Goal: Use online tool/utility: Utilize a website feature to perform a specific function

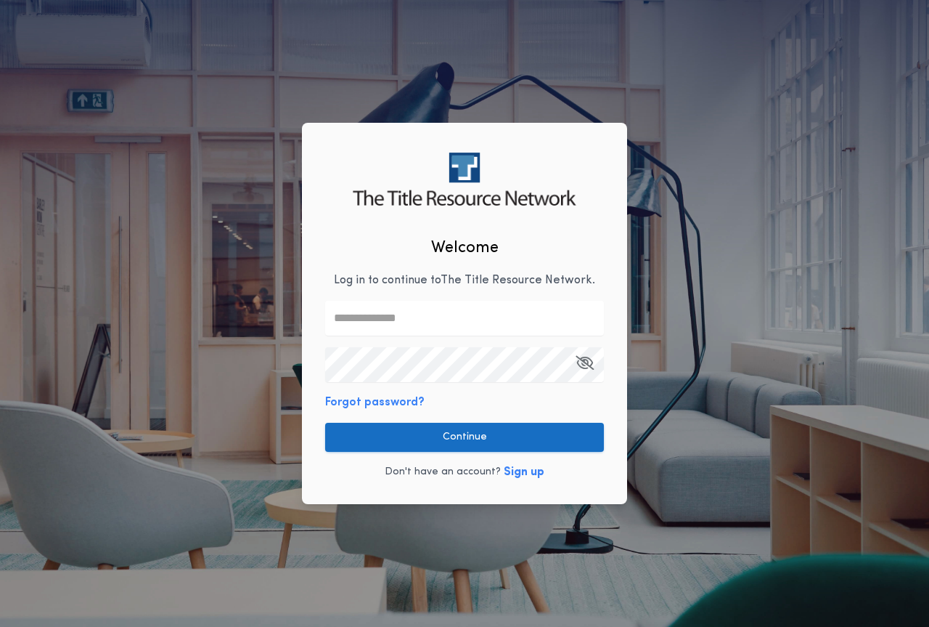
type input "**********"
click at [510, 431] on button "Continue" at bounding box center [464, 437] width 279 height 29
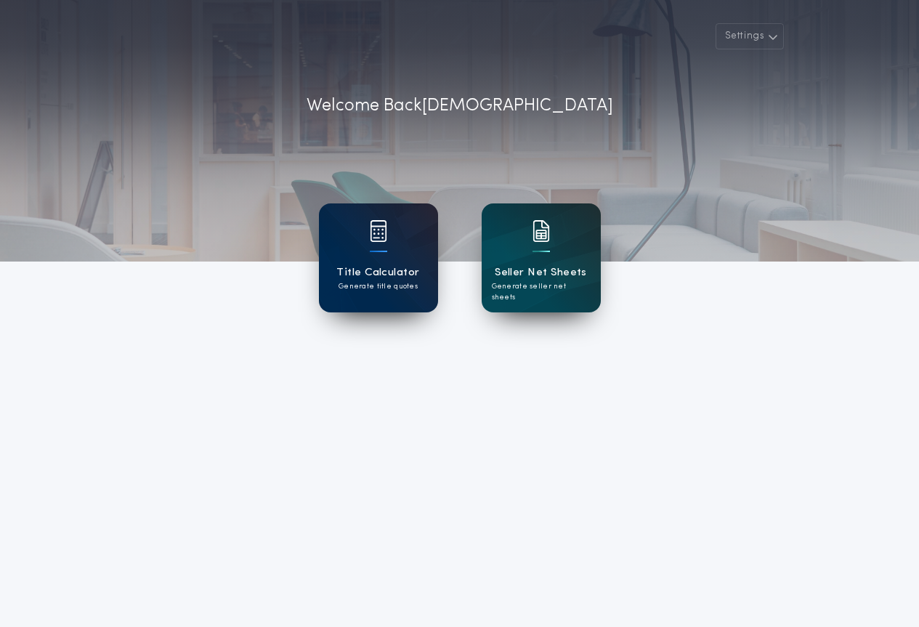
click at [359, 243] on div "Title Calculator Generate title quotes" at bounding box center [378, 257] width 119 height 109
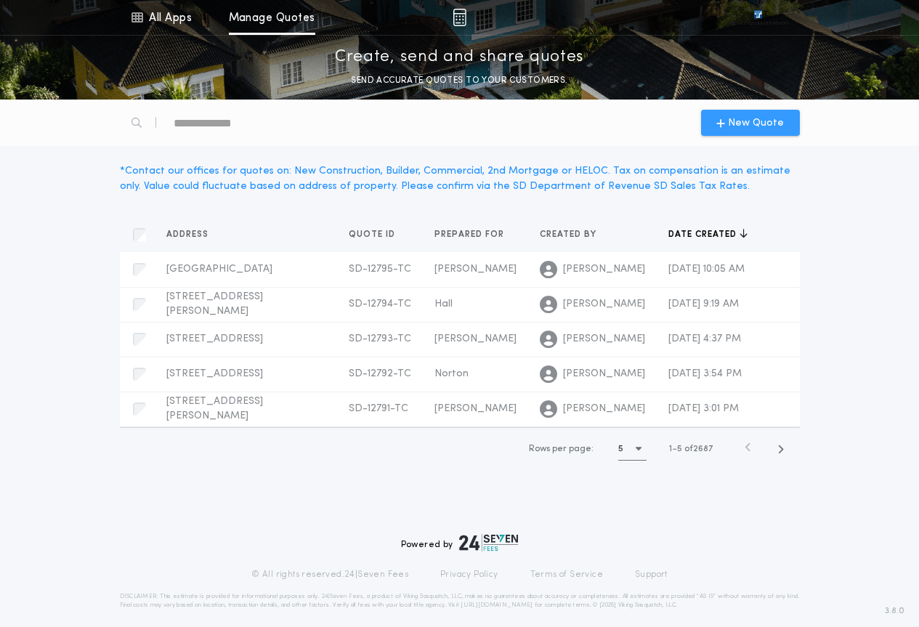
click at [737, 128] on span "New Quote" at bounding box center [756, 122] width 56 height 15
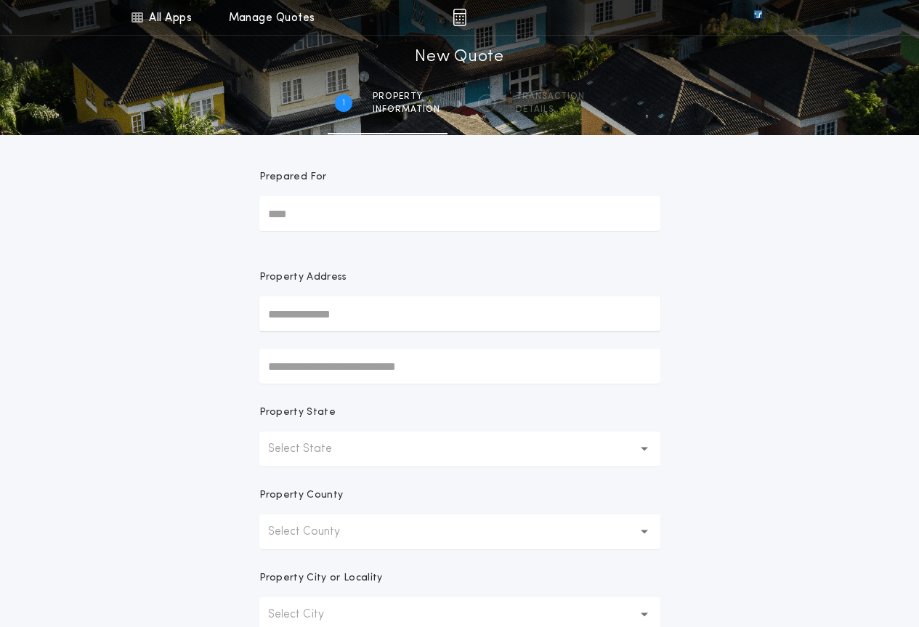
drag, startPoint x: 354, startPoint y: 444, endPoint x: 362, endPoint y: 463, distance: 20.2
click at [355, 444] on button "Select State" at bounding box center [459, 448] width 401 height 35
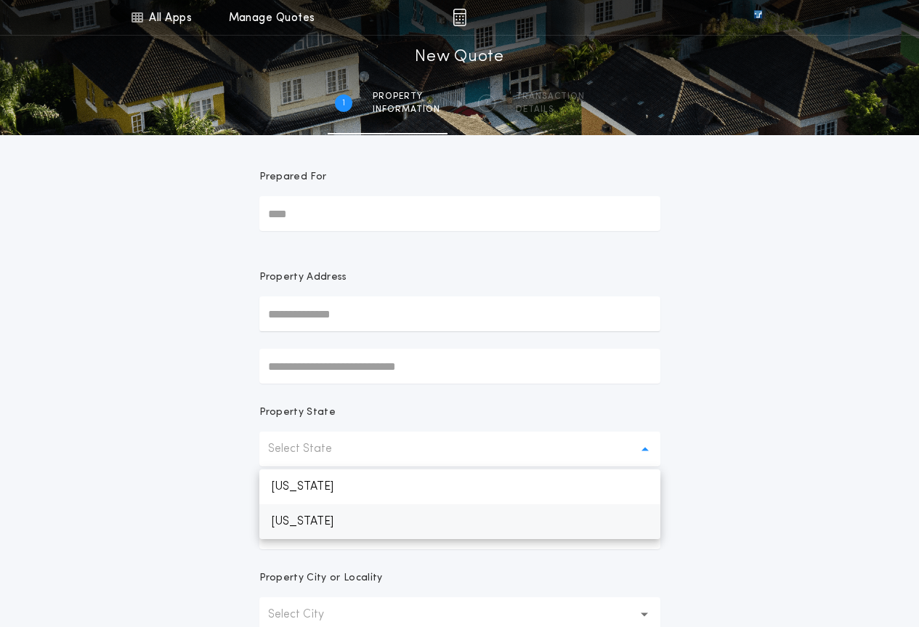
click at [359, 530] on p "[US_STATE]" at bounding box center [459, 521] width 401 height 35
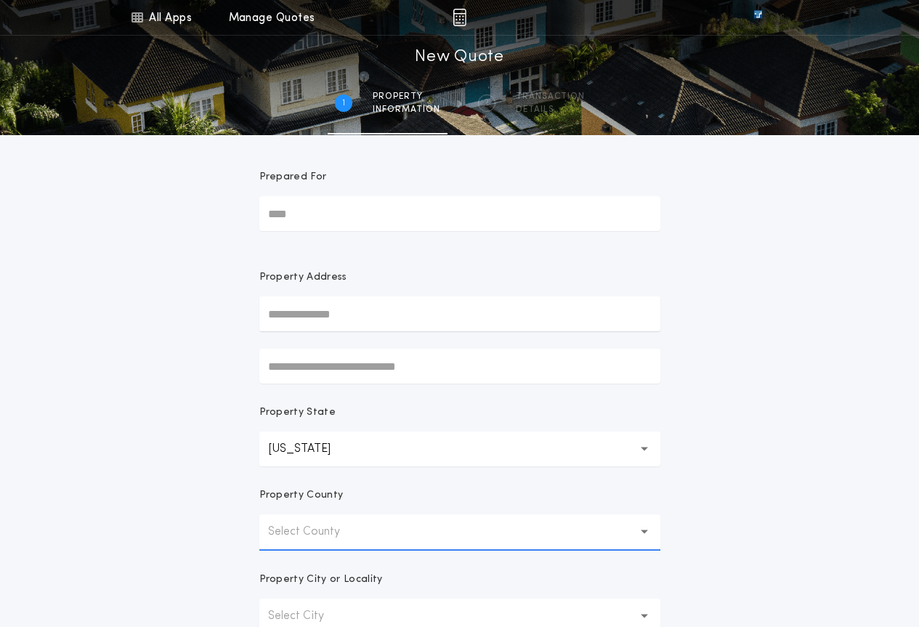
click at [351, 520] on button "Select County" at bounding box center [459, 531] width 401 height 35
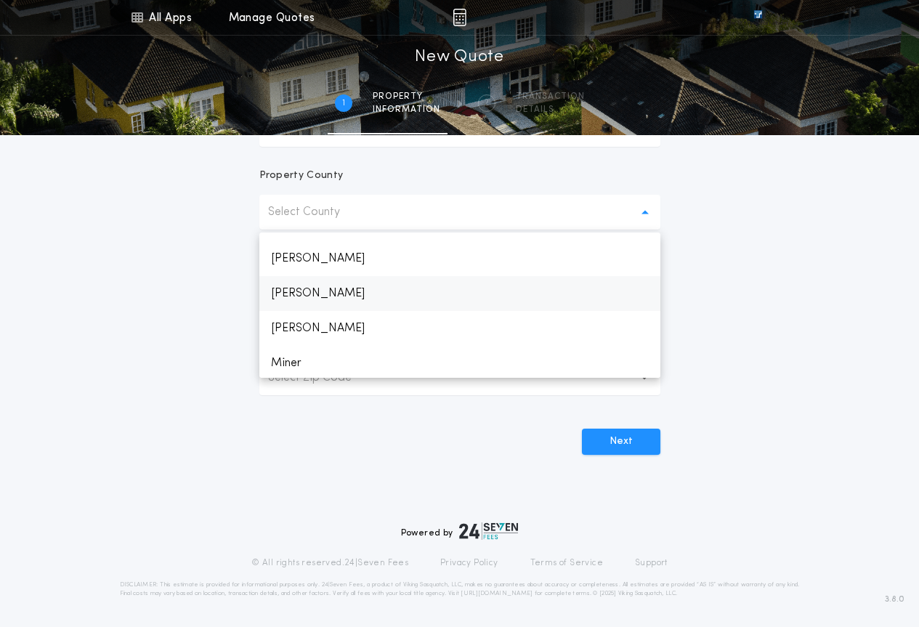
scroll to position [1597, 0]
click at [338, 322] on p "Minnehaha" at bounding box center [459, 325] width 401 height 35
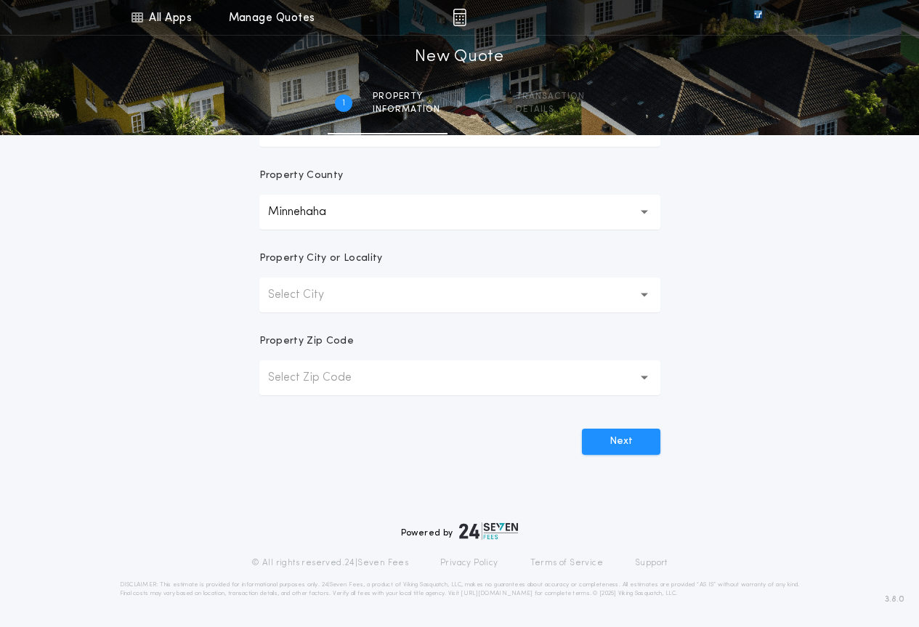
drag, startPoint x: 335, startPoint y: 293, endPoint x: 347, endPoint y: 313, distance: 22.8
click at [335, 293] on p "Select City" at bounding box center [307, 294] width 79 height 17
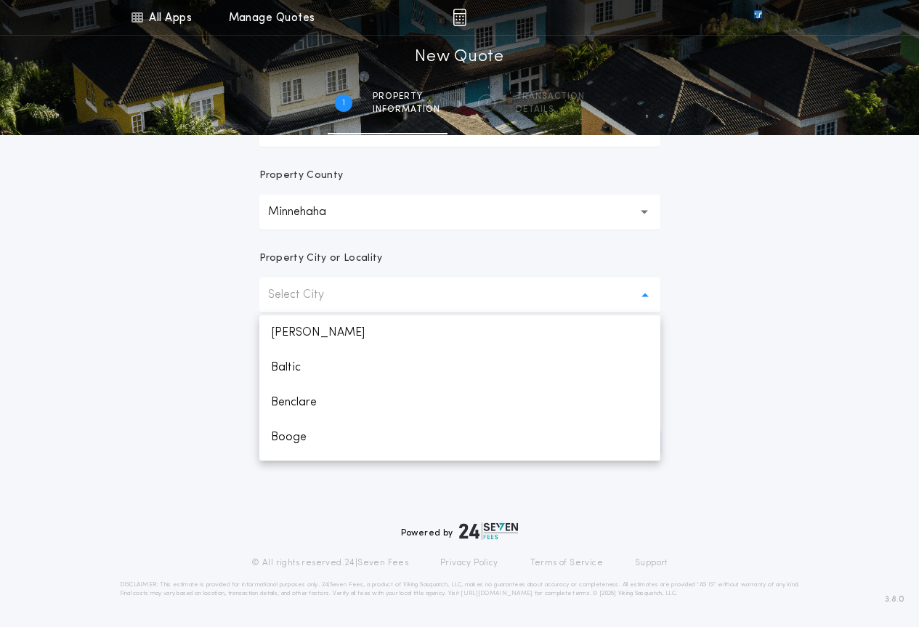
drag, startPoint x: 167, startPoint y: 372, endPoint x: 288, endPoint y: 394, distance: 123.1
click at [195, 376] on div "All Apps Title Calculator Seller Net Sheets Menu All Apps Manage Quotes 1 /2 Ne…" at bounding box center [459, 96] width 919 height 830
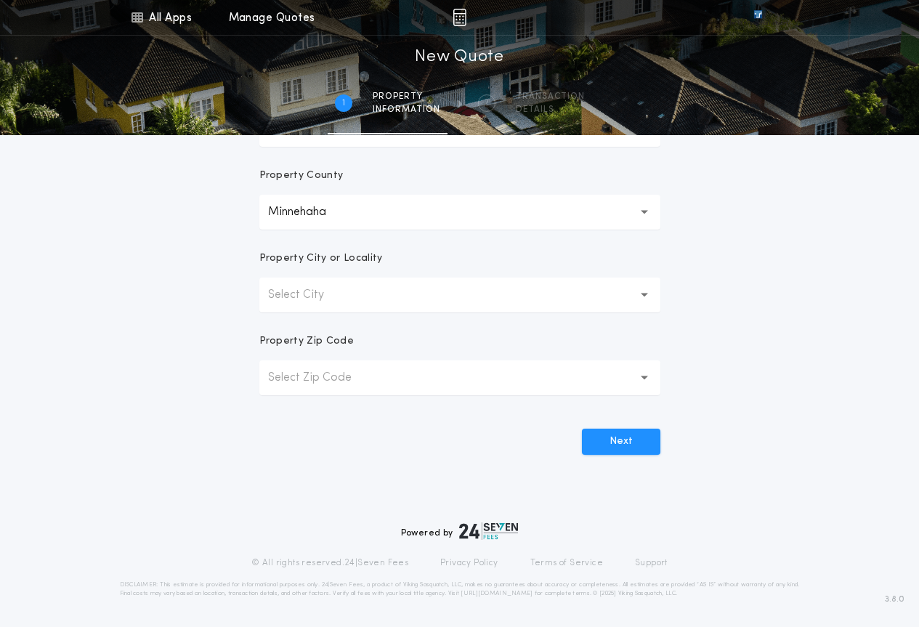
click at [330, 394] on button "Select Zip Code" at bounding box center [459, 377] width 401 height 35
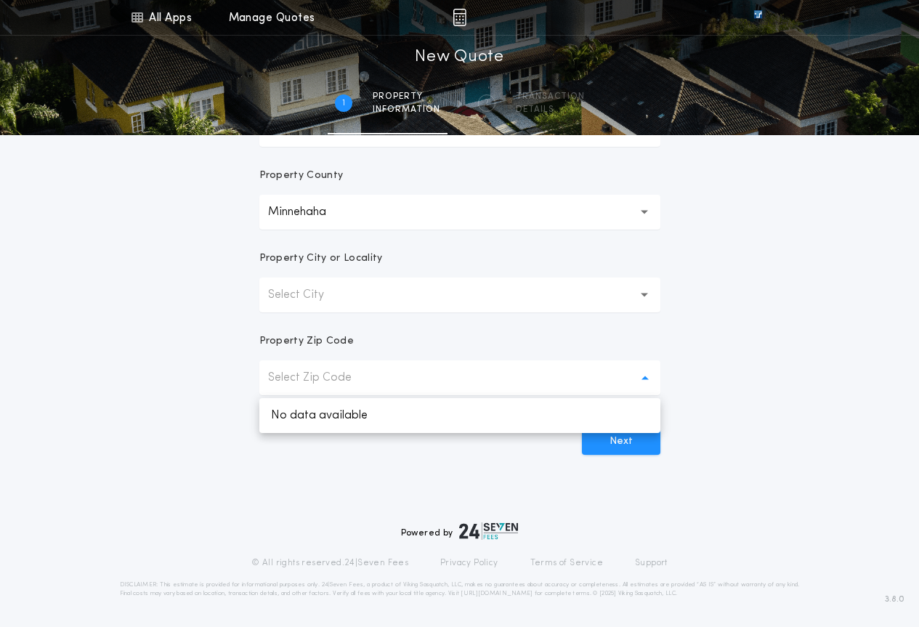
click at [331, 301] on p "Select City" at bounding box center [307, 294] width 79 height 17
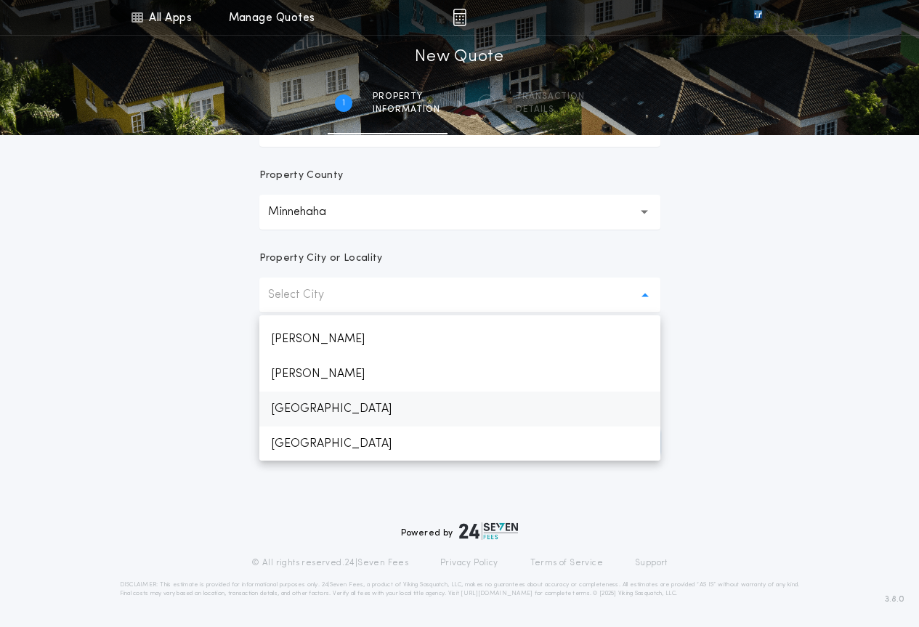
scroll to position [761, 0]
click at [325, 413] on p "[GEOGRAPHIC_DATA]" at bounding box center [459, 408] width 401 height 35
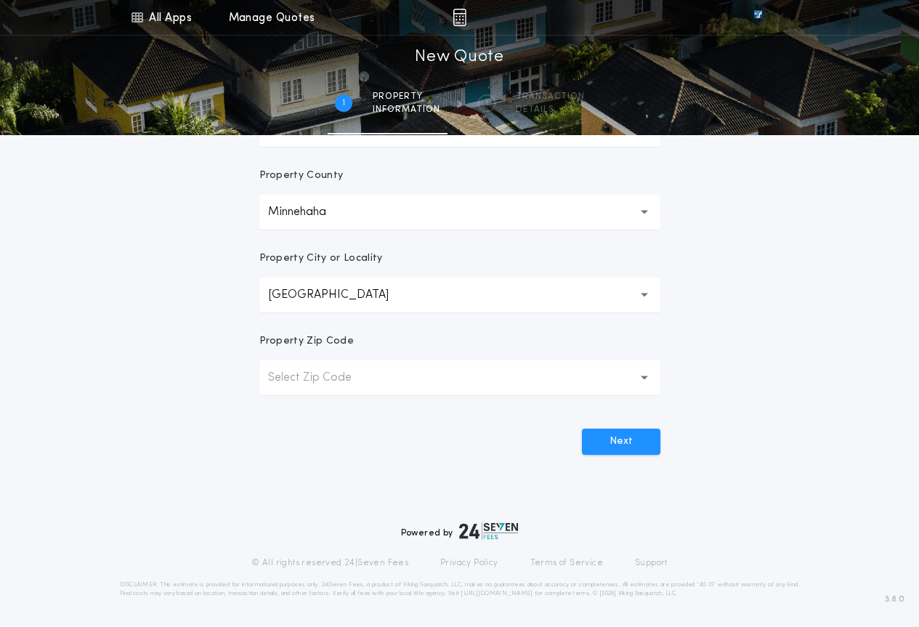
click at [330, 386] on button "Select Zip Code" at bounding box center [459, 377] width 401 height 35
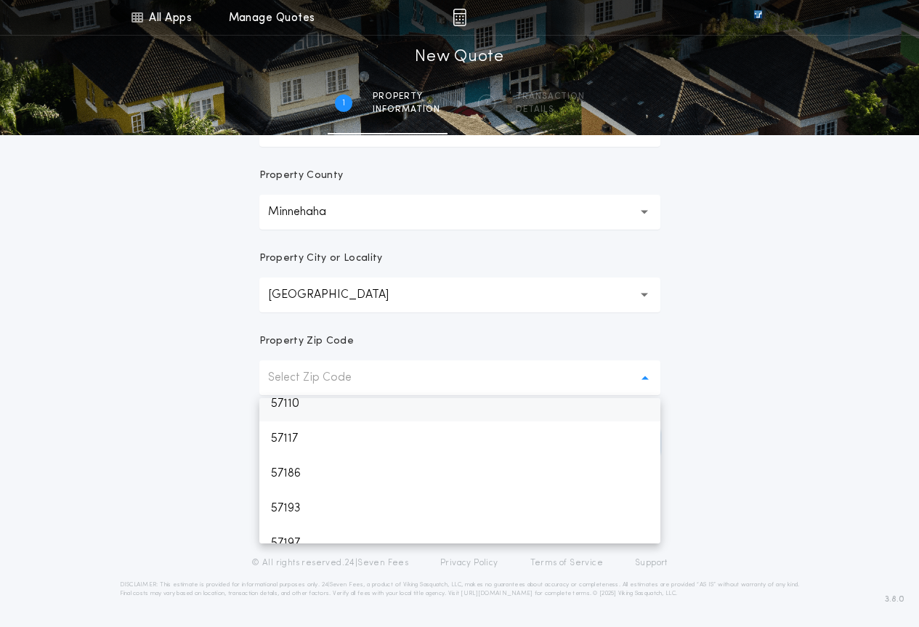
click at [295, 400] on p "57110" at bounding box center [459, 403] width 401 height 35
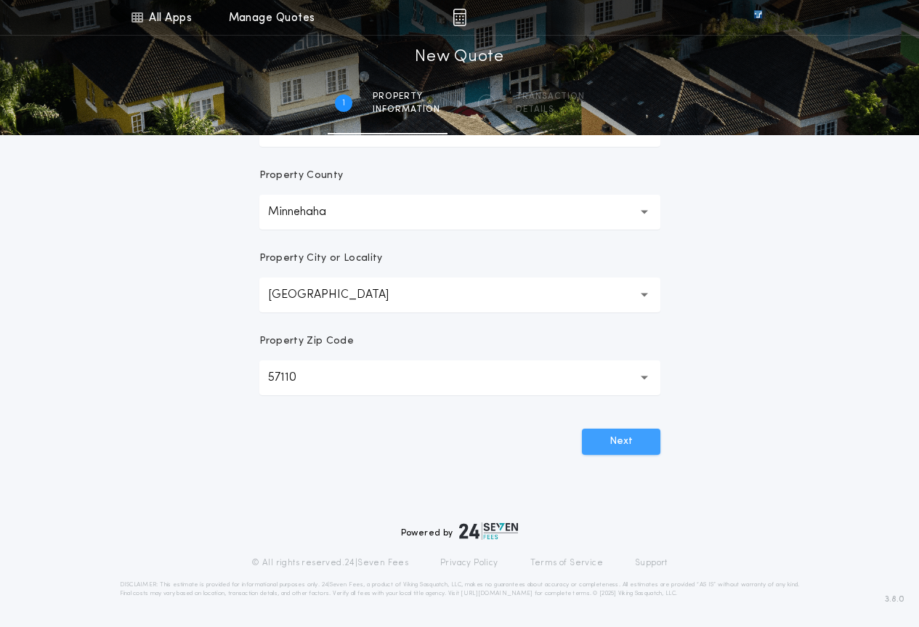
click at [635, 449] on button "Next" at bounding box center [621, 441] width 78 height 26
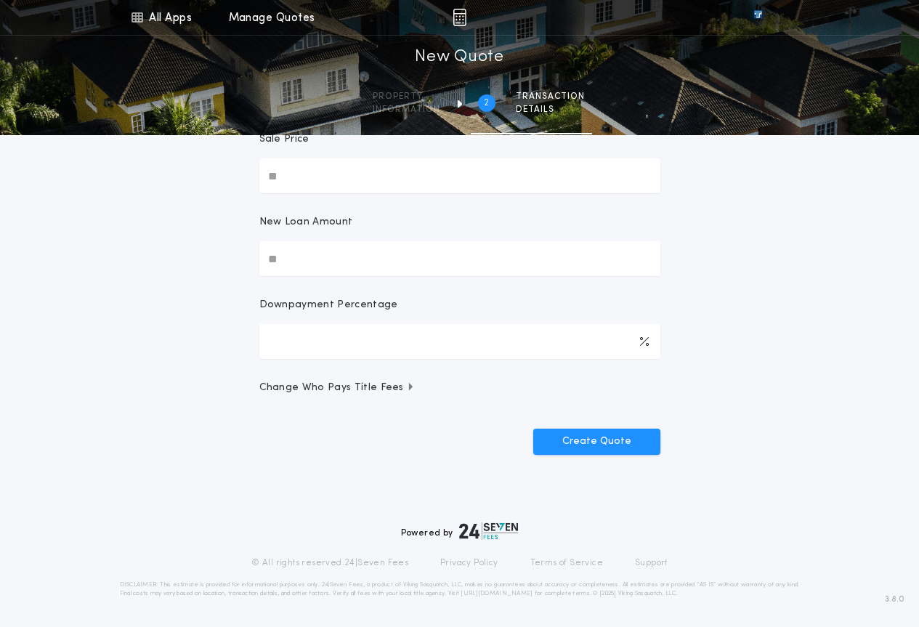
scroll to position [0, 0]
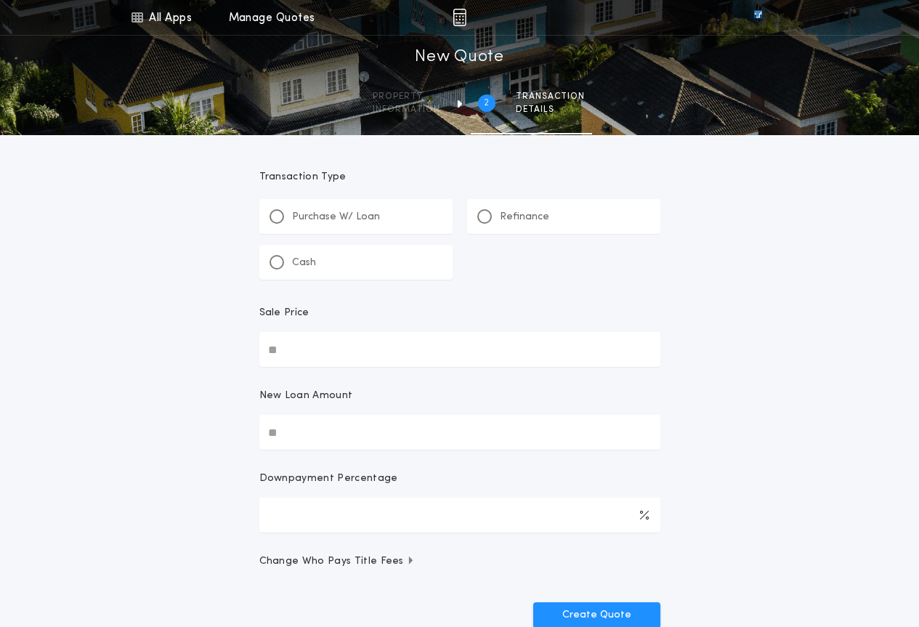
click at [538, 210] on p "Refinance" at bounding box center [524, 217] width 49 height 15
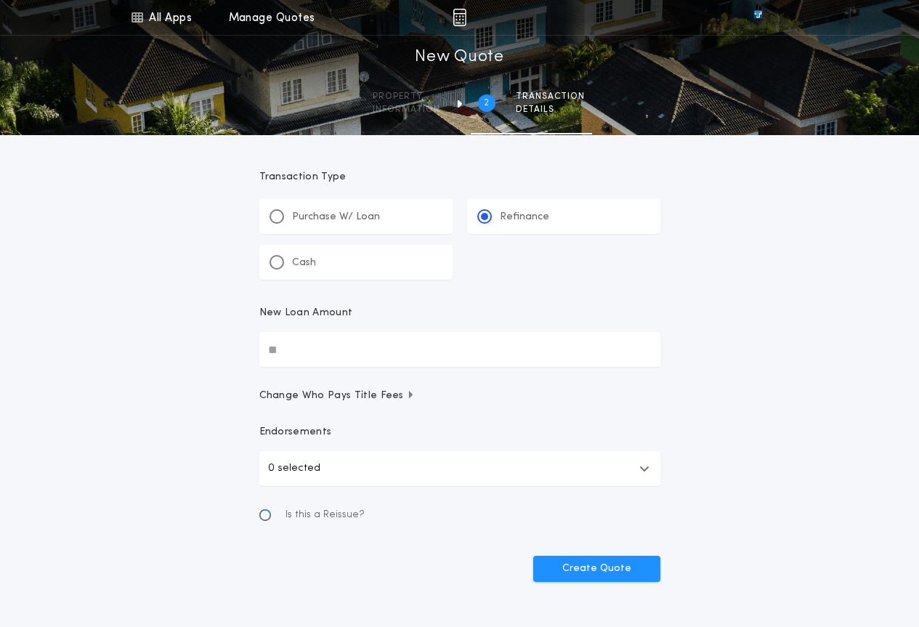
click at [369, 349] on input "New Loan Amount" at bounding box center [459, 349] width 401 height 35
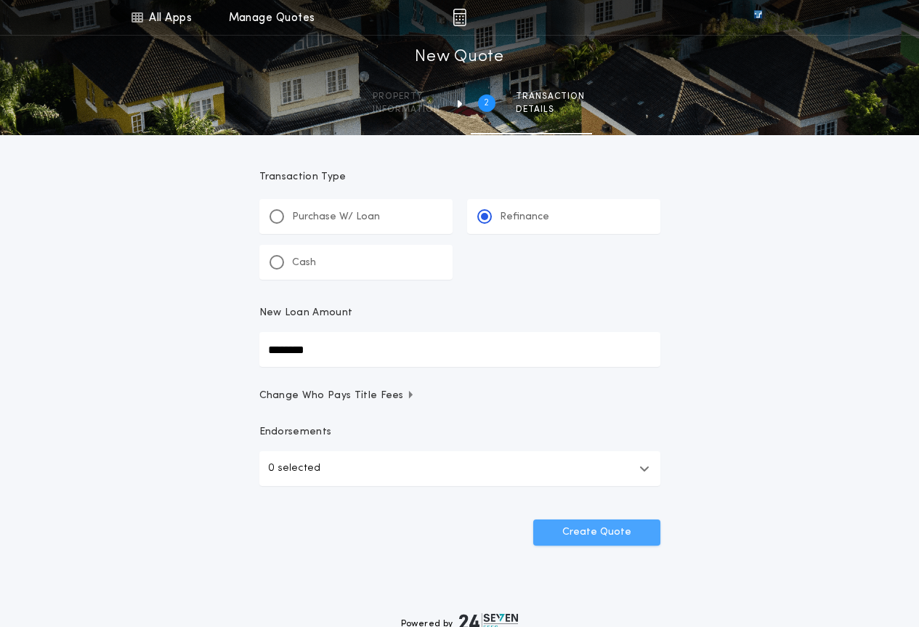
type input "********"
click at [571, 523] on button "Create Quote" at bounding box center [596, 532] width 127 height 26
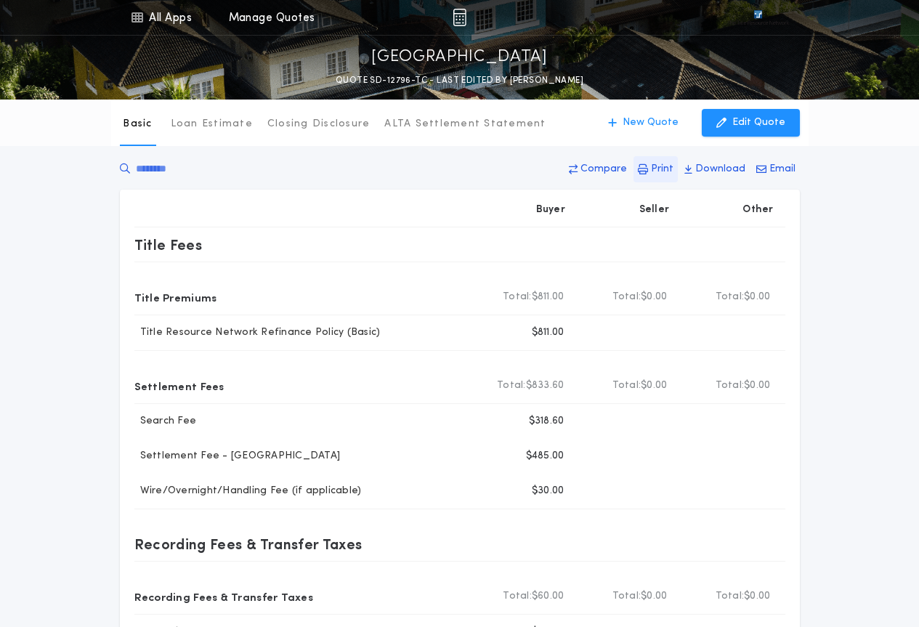
click at [668, 163] on p "Print" at bounding box center [662, 169] width 23 height 15
